Goal: Information Seeking & Learning: Learn about a topic

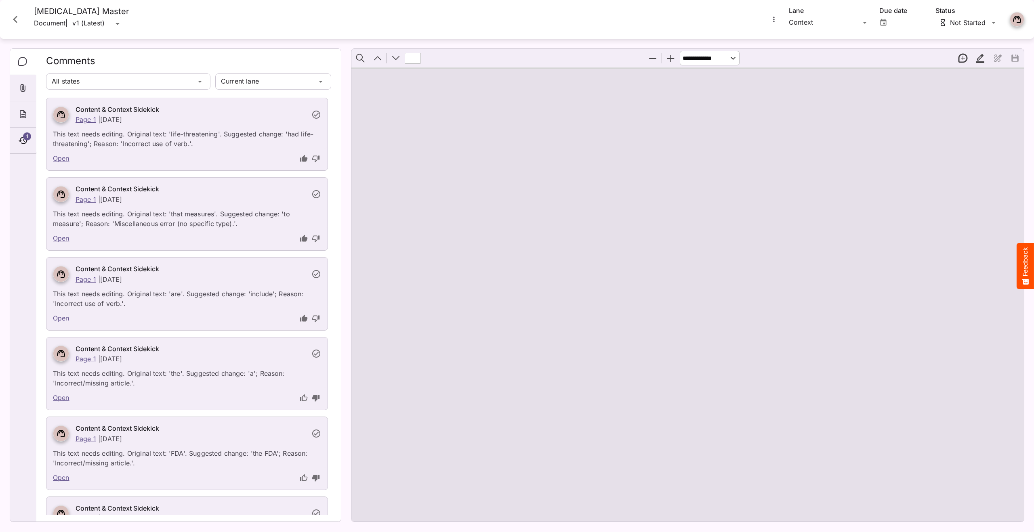
scroll to position [244, 0]
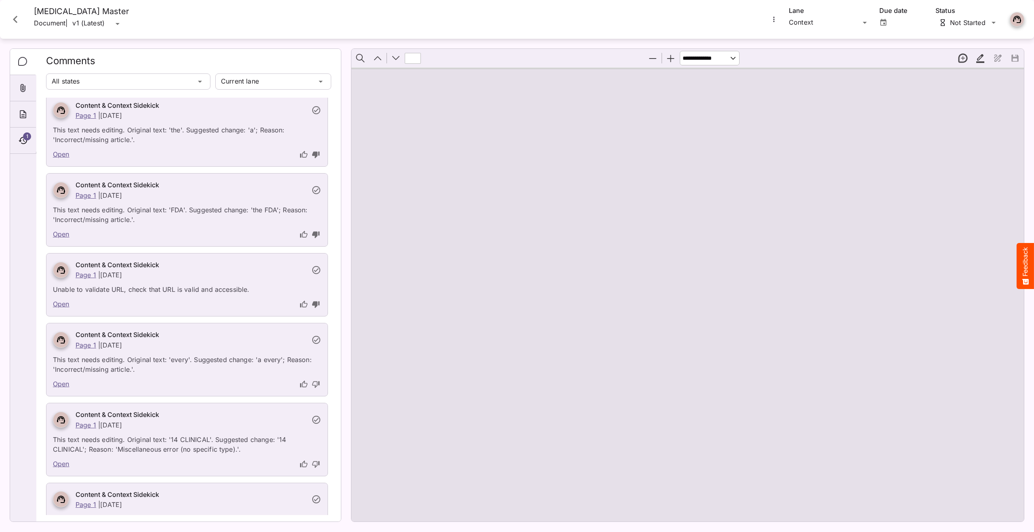
click at [8, 10] on button "Close card" at bounding box center [15, 19] width 24 height 24
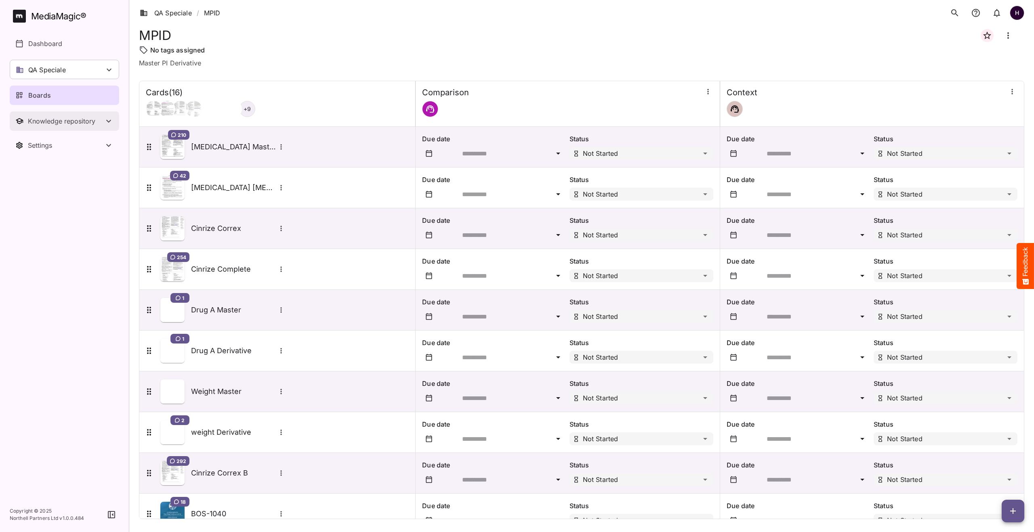
click at [44, 127] on button "Knowledge repository" at bounding box center [64, 121] width 109 height 19
click at [46, 167] on p "Substantiation" at bounding box center [50, 165] width 44 height 10
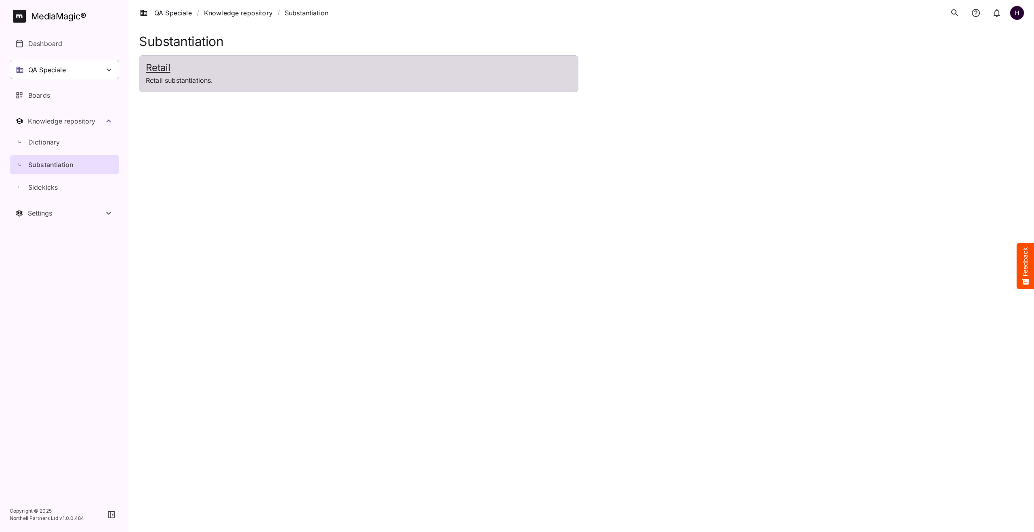
click at [162, 65] on h2 "Retail" at bounding box center [359, 68] width 426 height 12
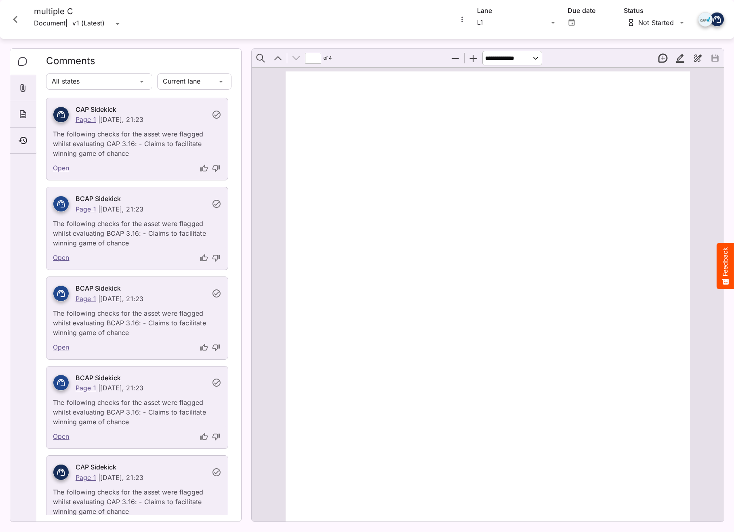
scroll to position [1669, 0]
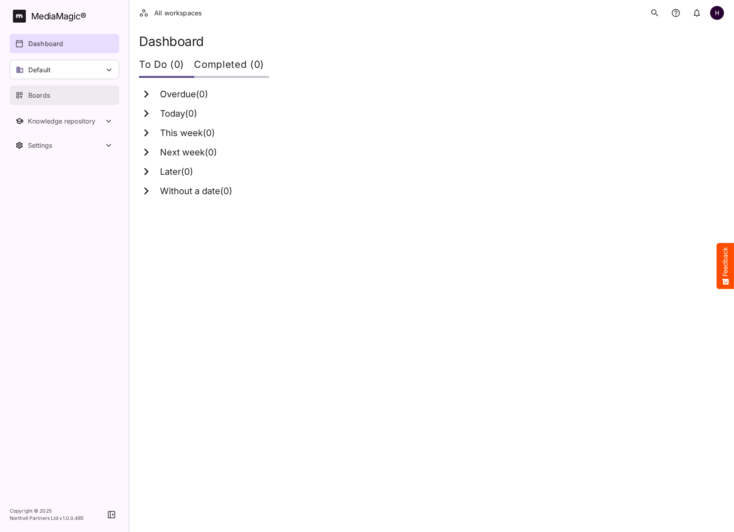
click at [29, 97] on p "Boards" at bounding box center [39, 96] width 22 height 10
